Goal: Find specific page/section: Find specific page/section

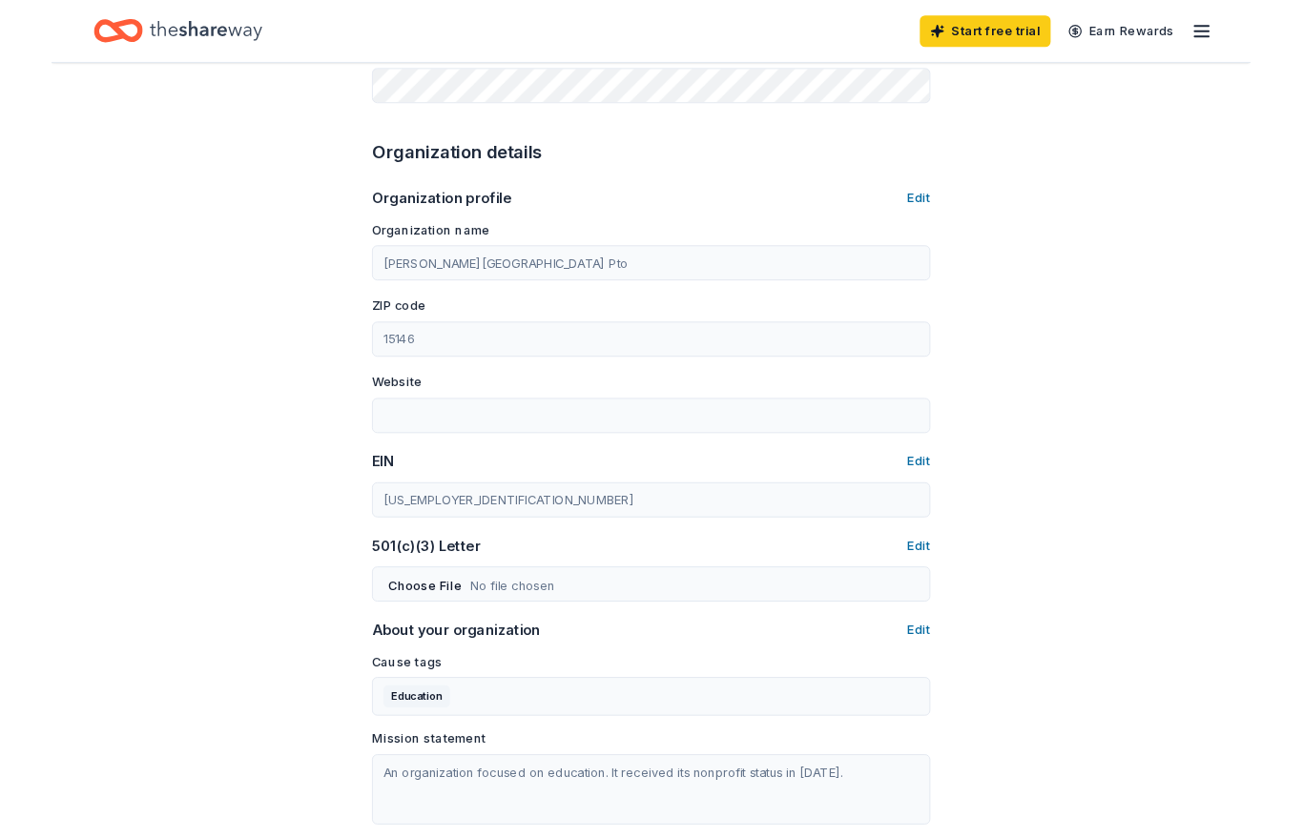
scroll to position [605, 0]
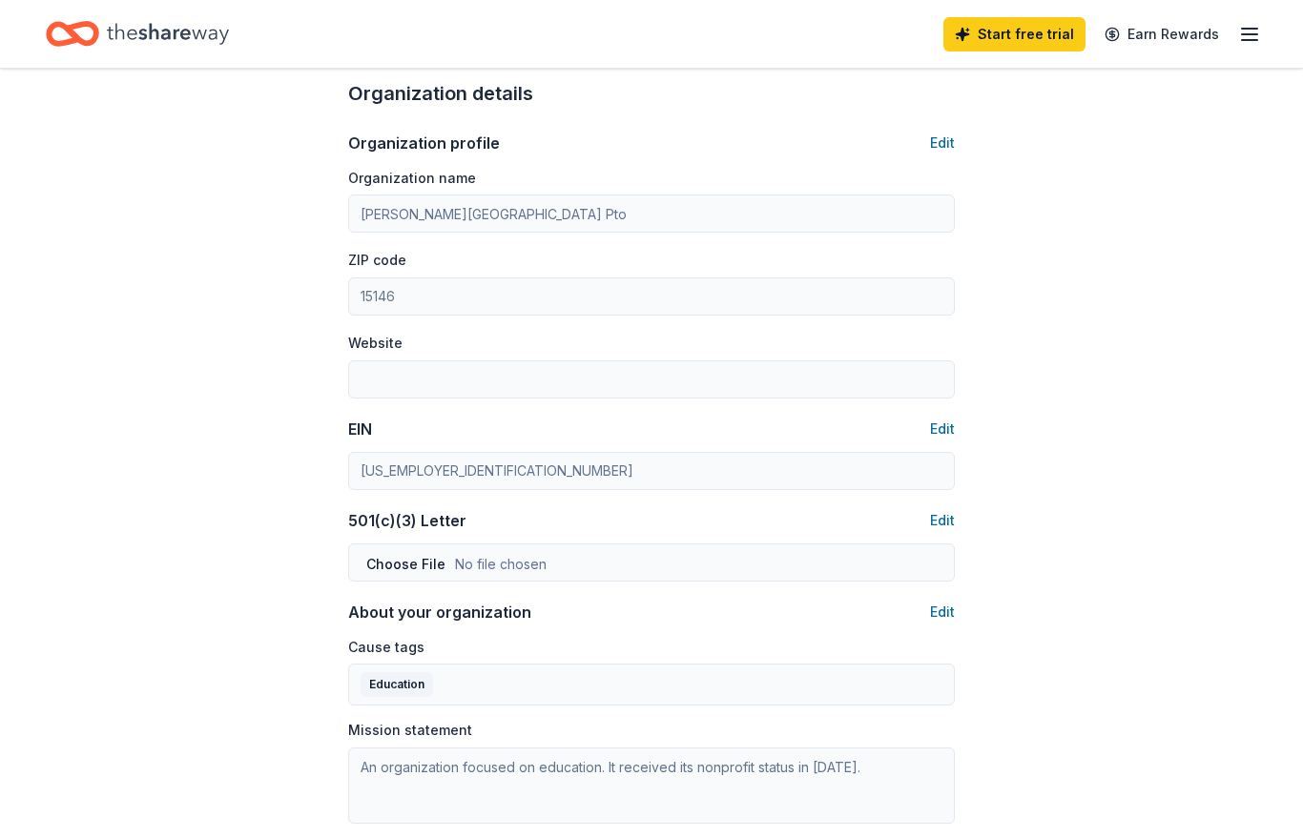
click at [94, 37] on icon "Home" at bounding box center [82, 33] width 30 height 19
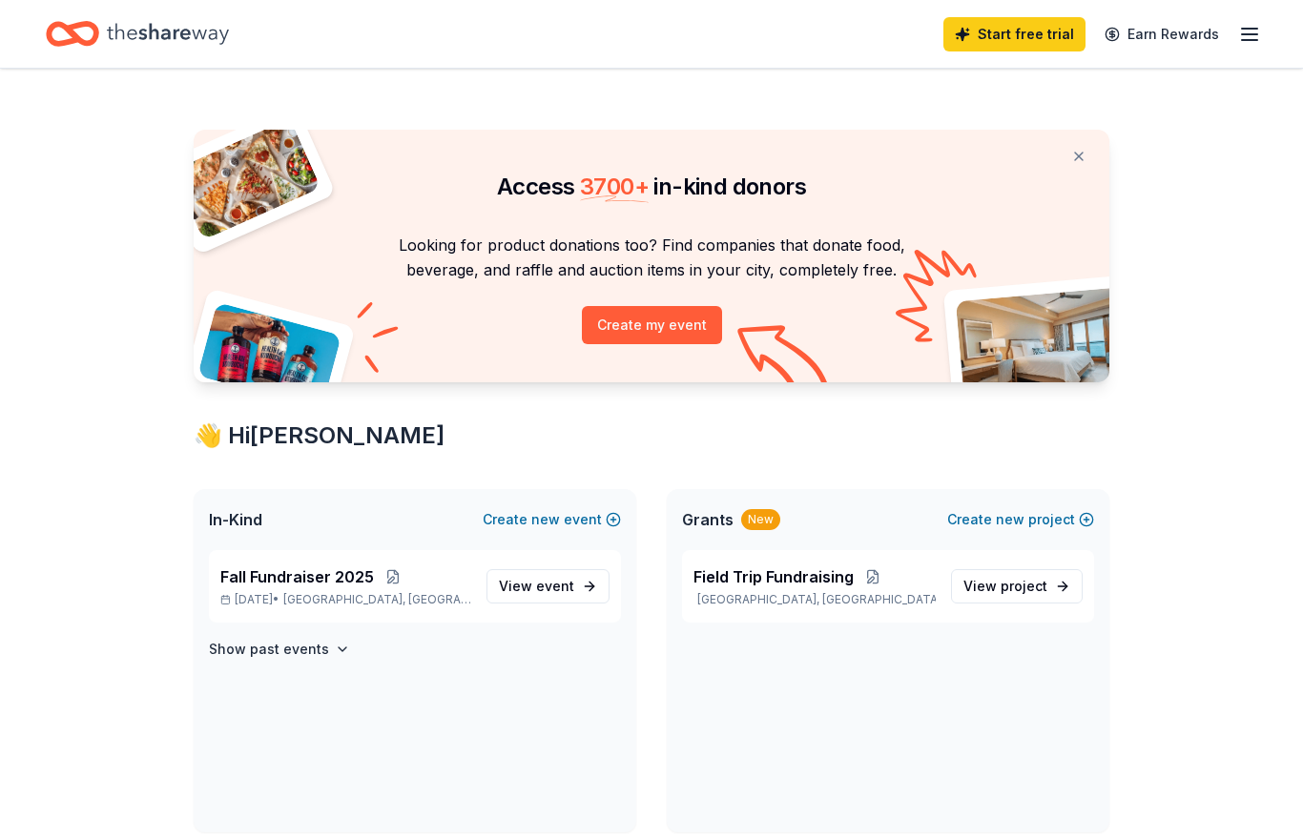
click at [86, 39] on icon "Home" at bounding box center [72, 33] width 53 height 45
click at [1259, 10] on div "Start free trial Earn Rewards" at bounding box center [651, 34] width 1303 height 68
click at [1253, 32] on icon "button" at bounding box center [1249, 34] width 23 height 23
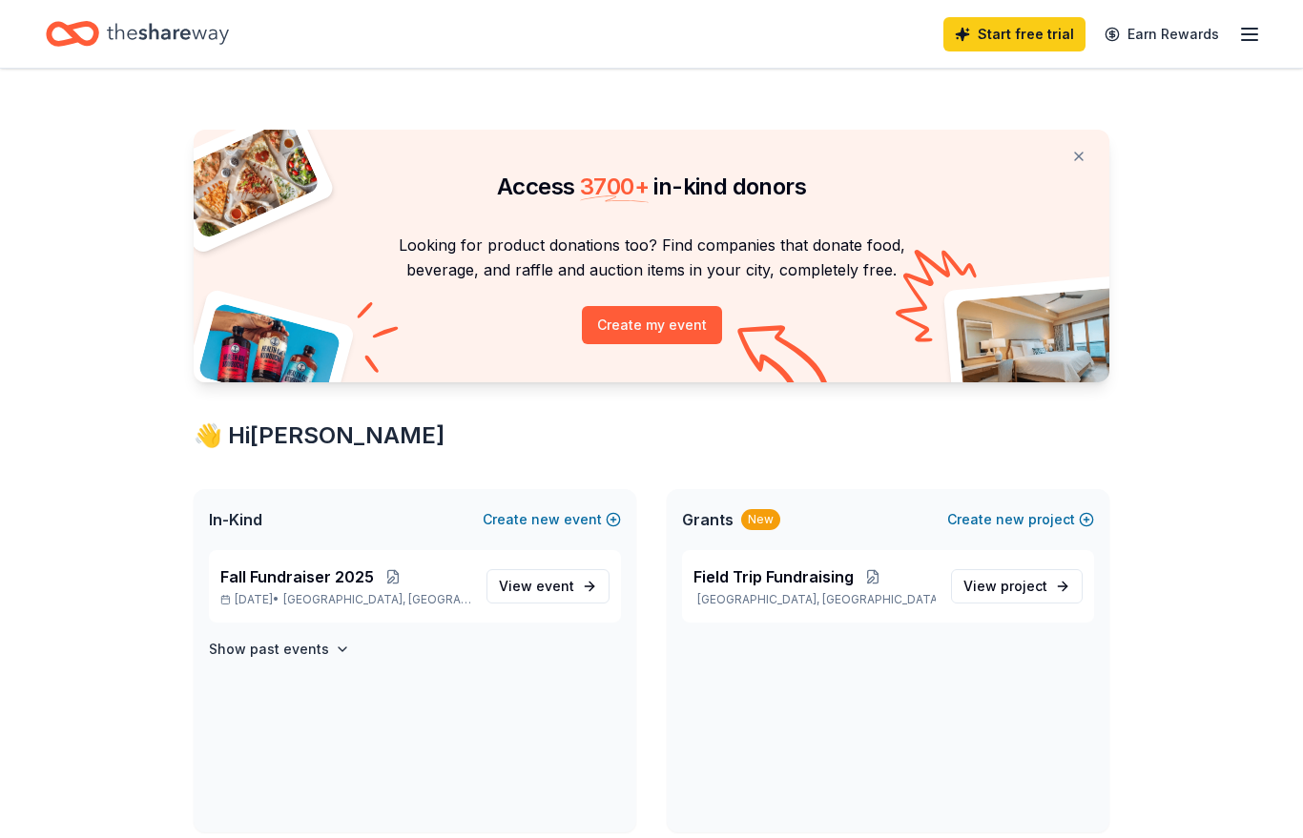
click at [262, 522] on span "In-Kind" at bounding box center [235, 519] width 53 height 23
click at [96, 39] on icon "Home" at bounding box center [82, 33] width 30 height 19
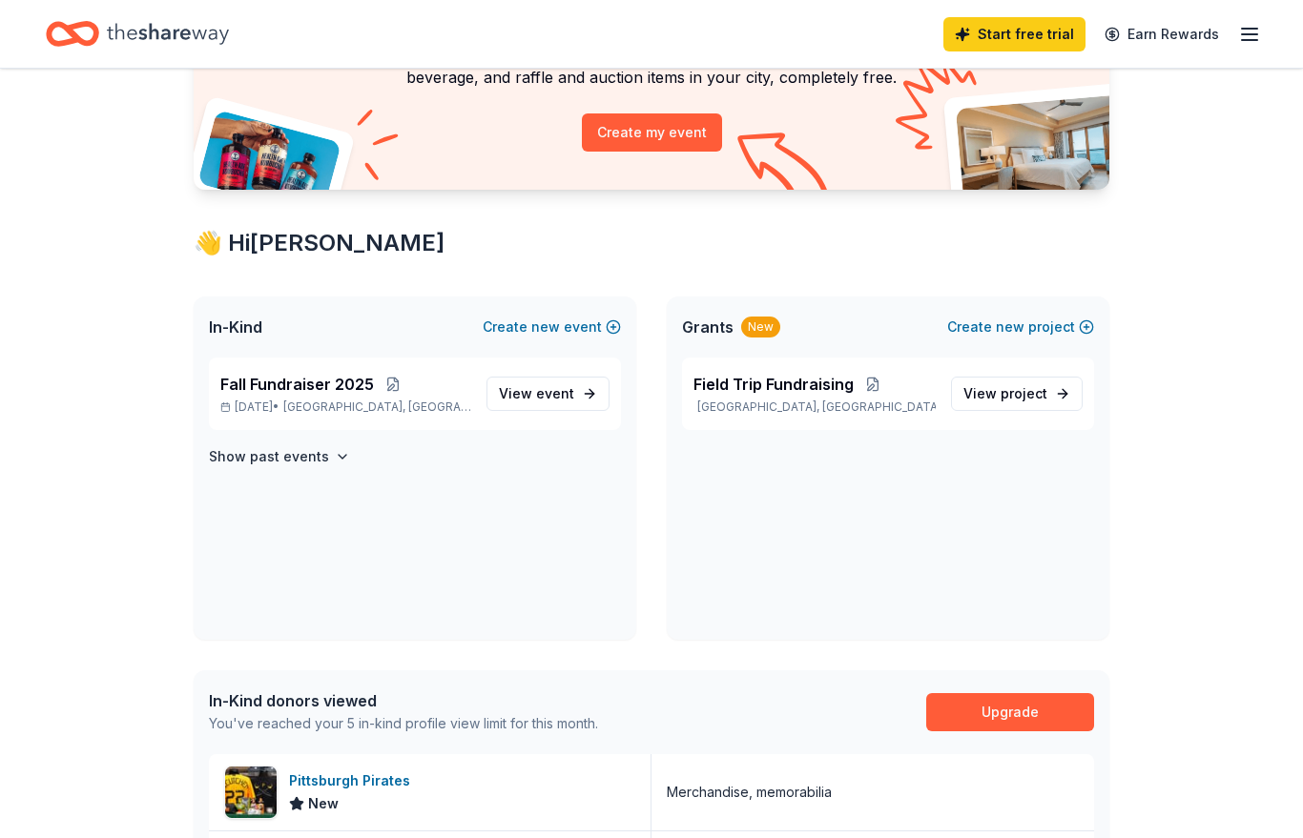
scroll to position [193, 0]
click at [330, 391] on span "Fall Fundraiser 2025" at bounding box center [297, 384] width 154 height 23
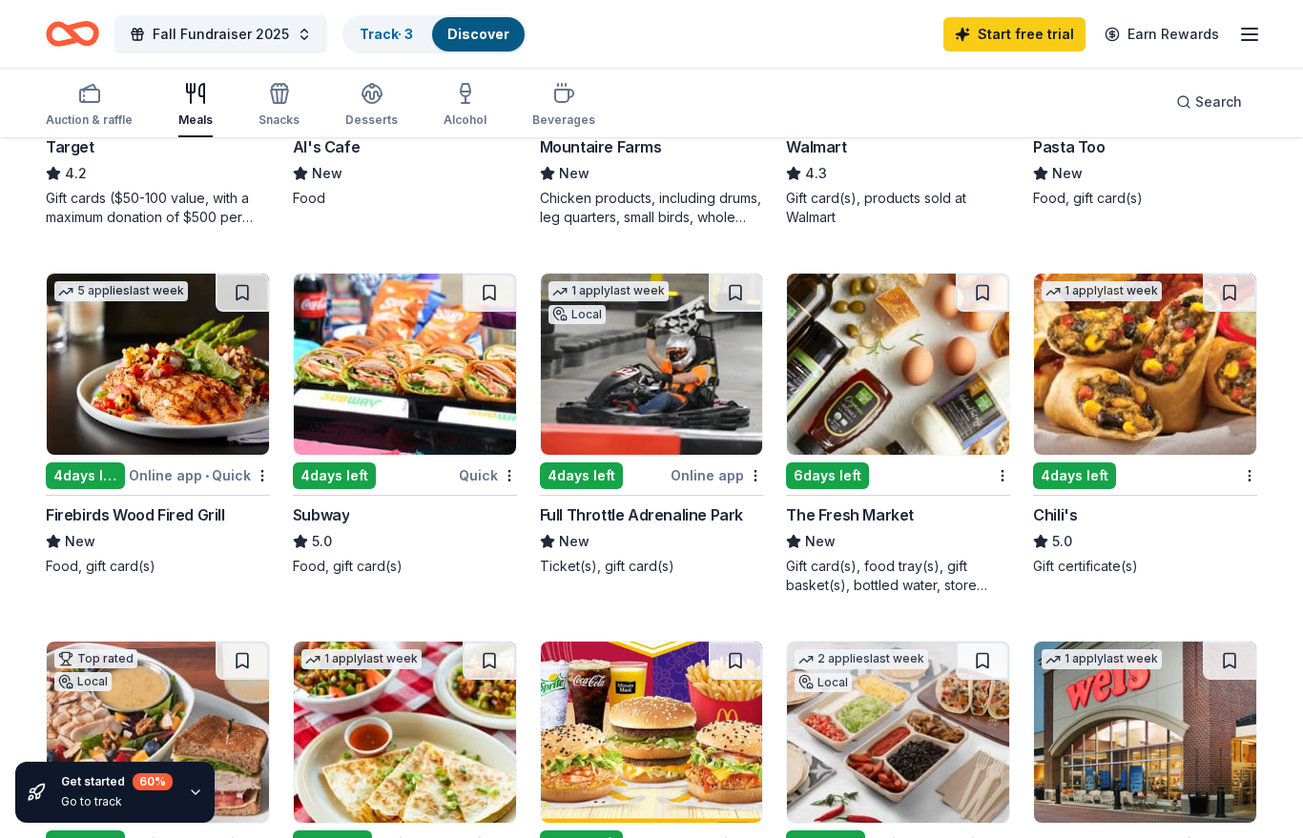
scroll to position [813, 0]
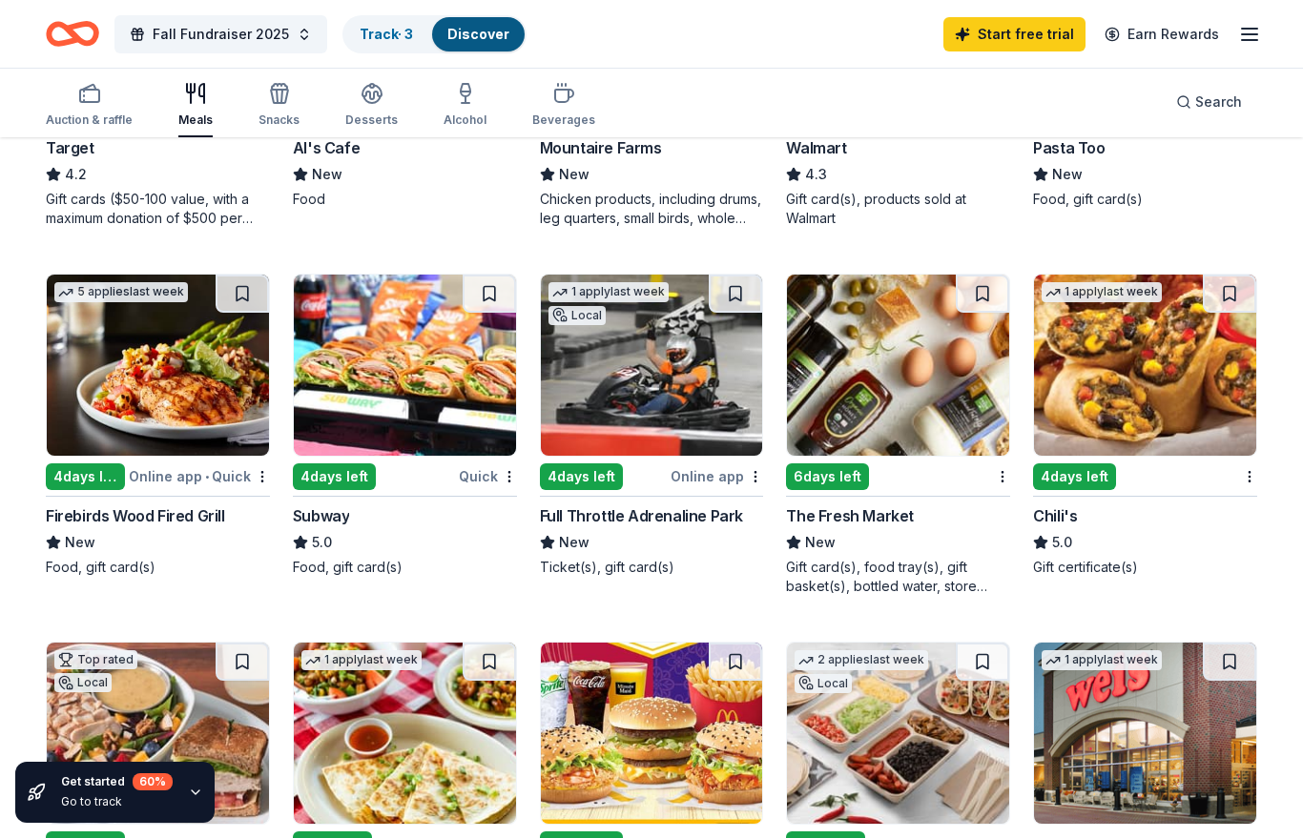
click at [729, 474] on div "Online app" at bounding box center [716, 476] width 92 height 24
click at [1257, 37] on icon "button" at bounding box center [1249, 34] width 23 height 23
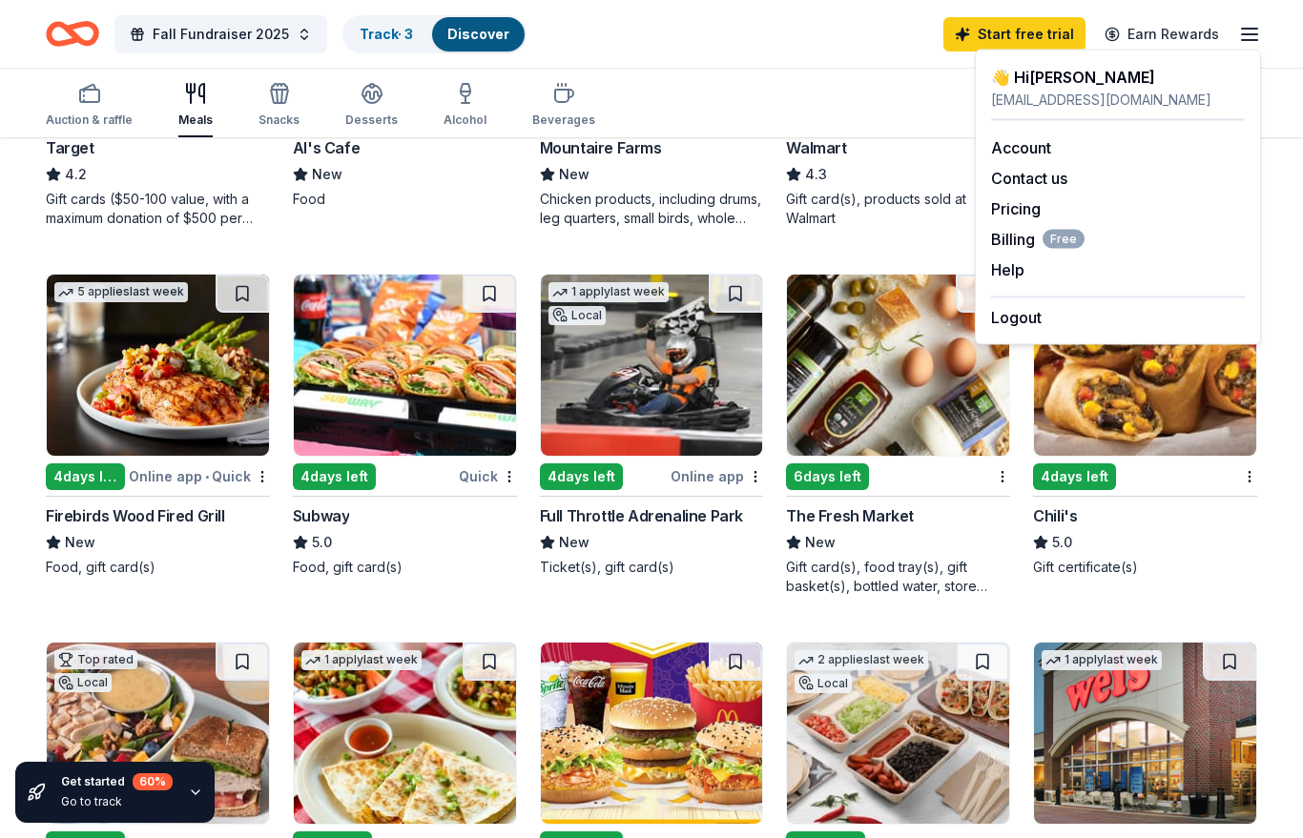
click at [1049, 148] on link "Account" at bounding box center [1021, 147] width 60 height 19
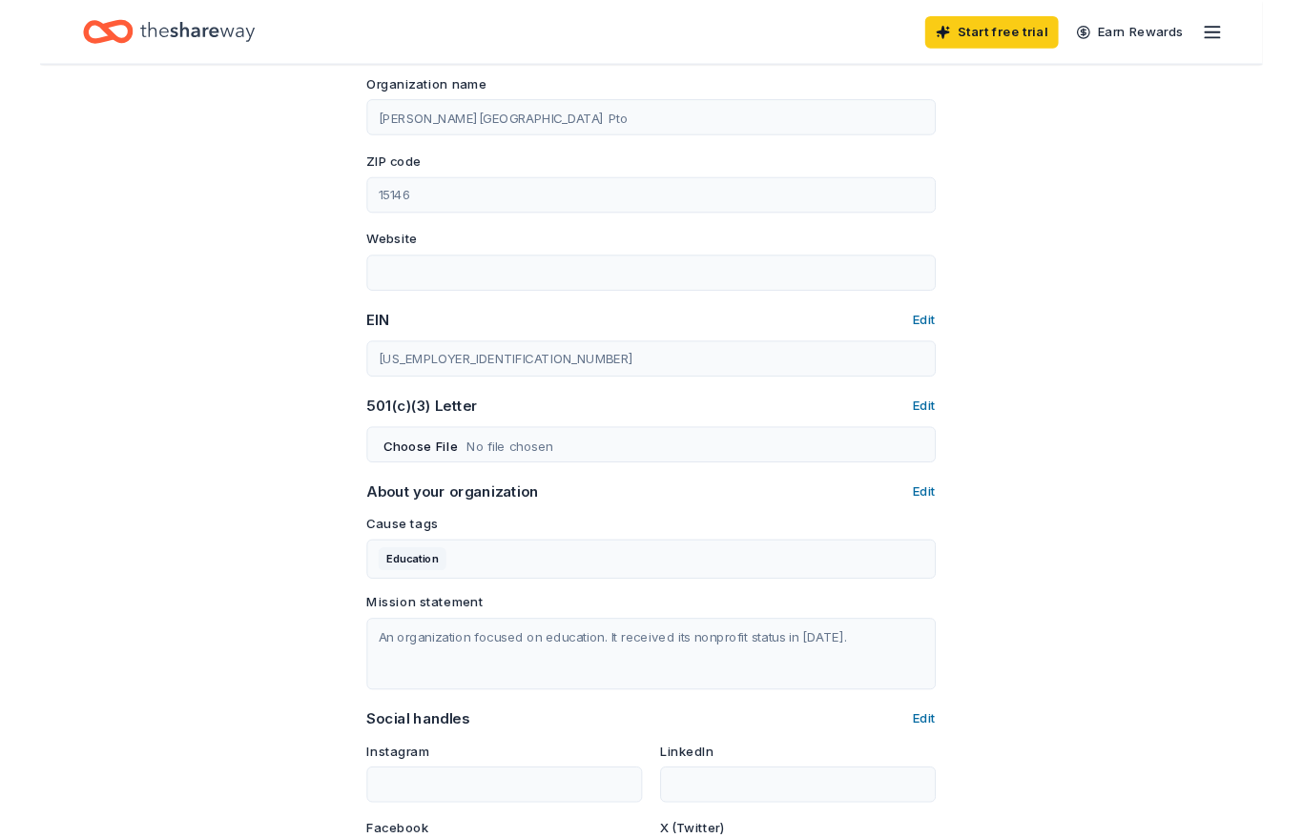
scroll to position [749, 0]
